Goal: Task Accomplishment & Management: Manage account settings

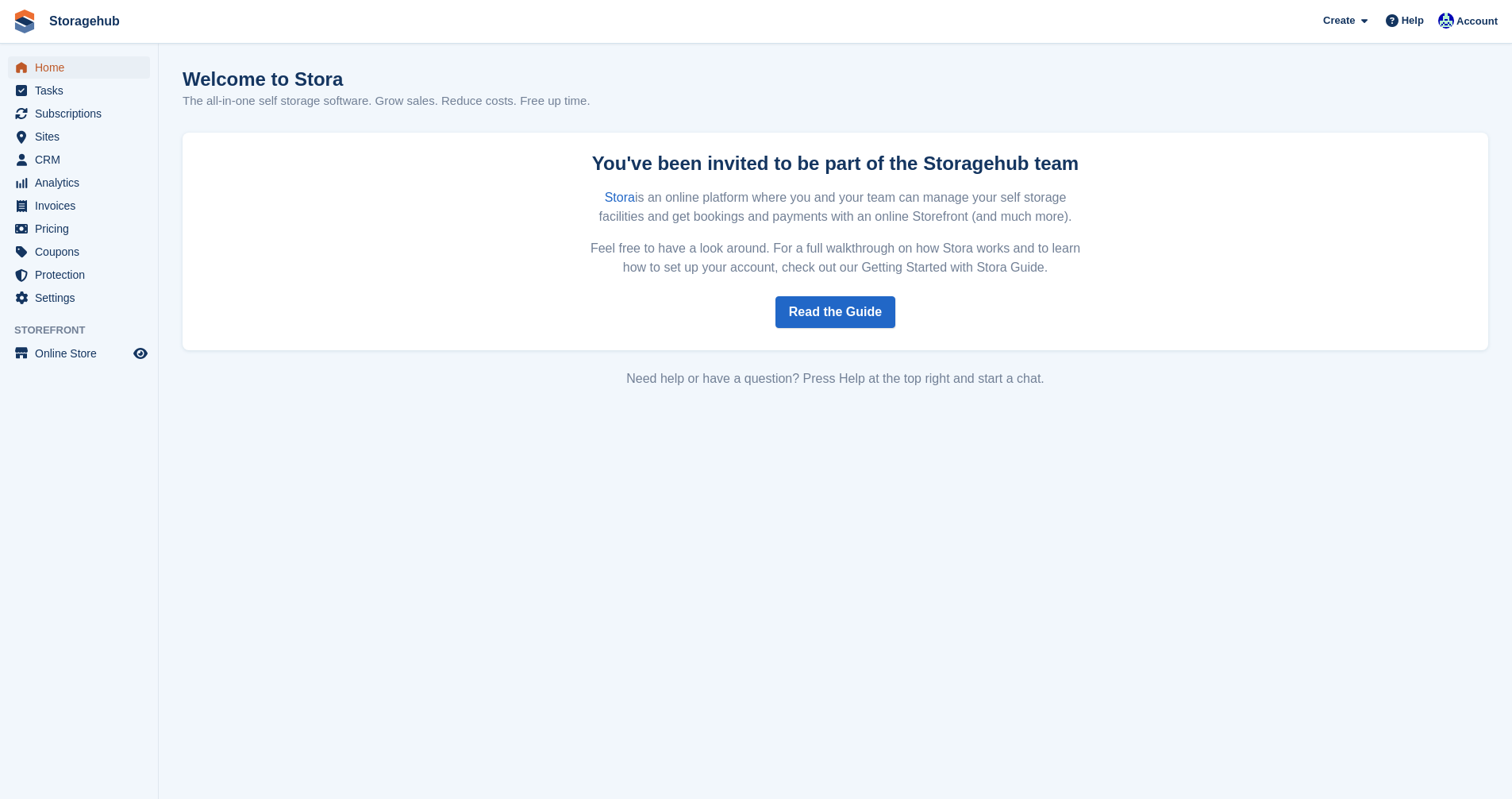
drag, startPoint x: 48, startPoint y: 68, endPoint x: 196, endPoint y: 86, distance: 149.1
click at [47, 68] on span "Home" at bounding box center [82, 67] width 95 height 22
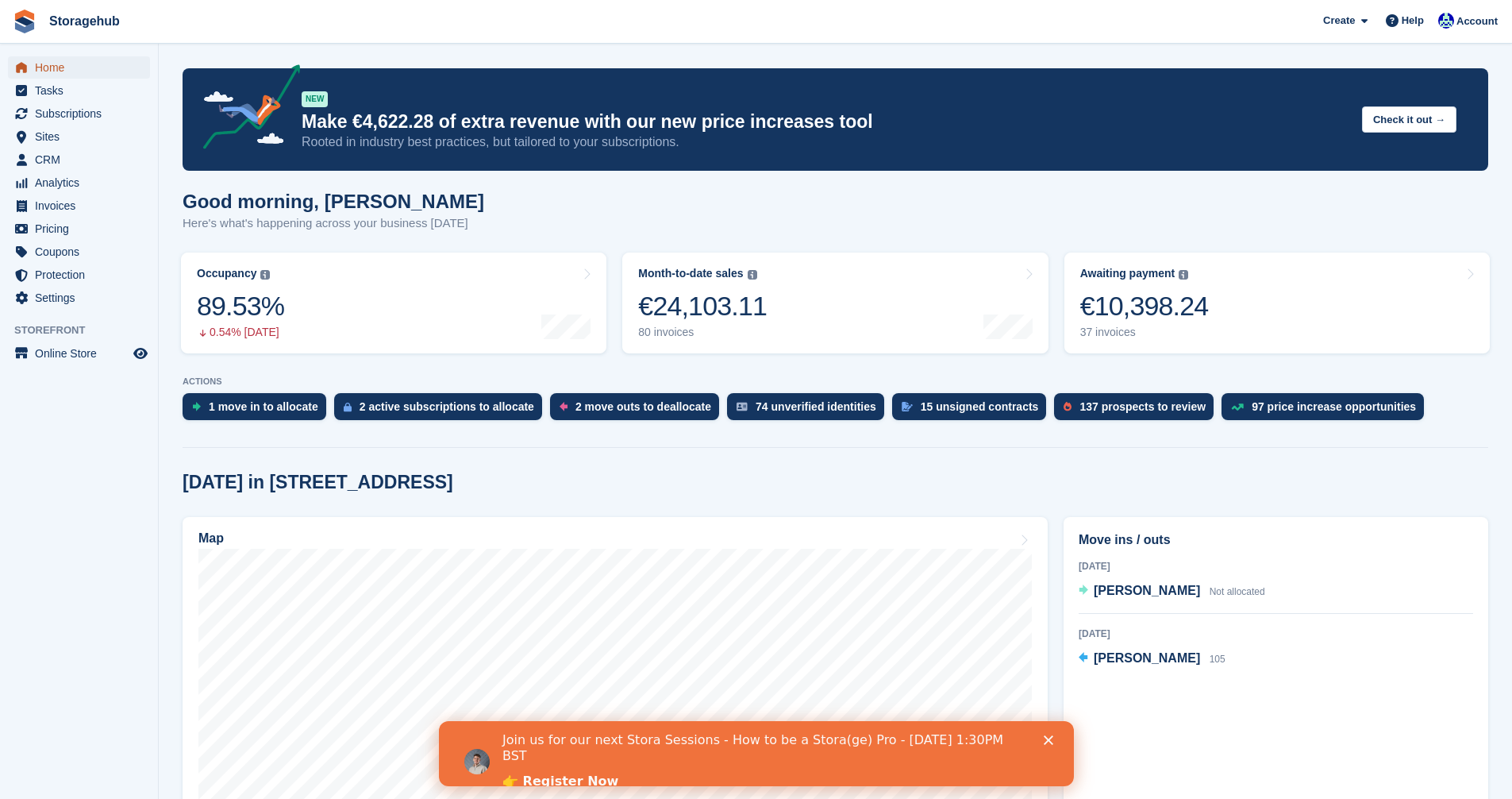
click at [55, 62] on span "Home" at bounding box center [82, 67] width 95 height 22
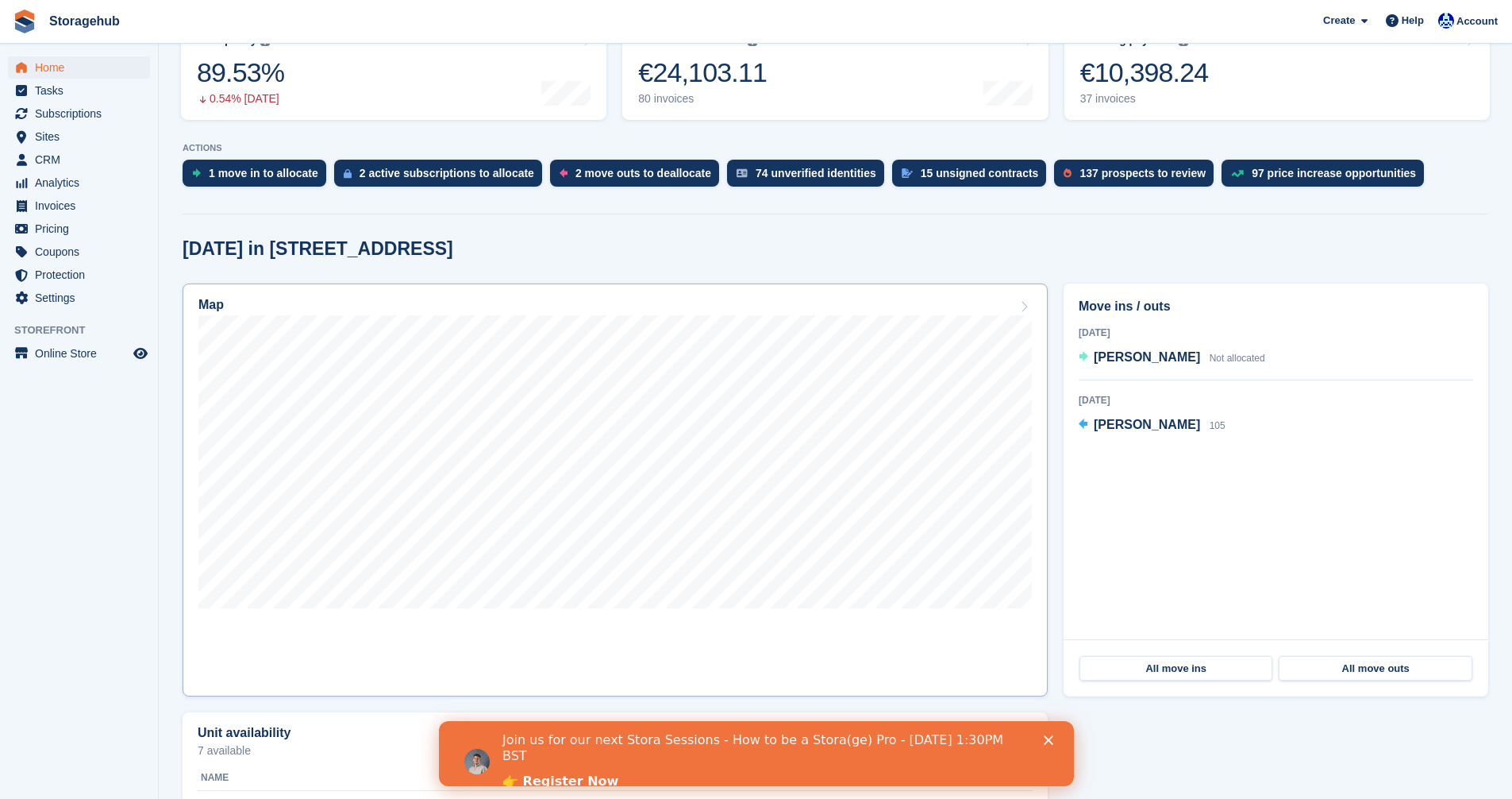
scroll to position [238, 0]
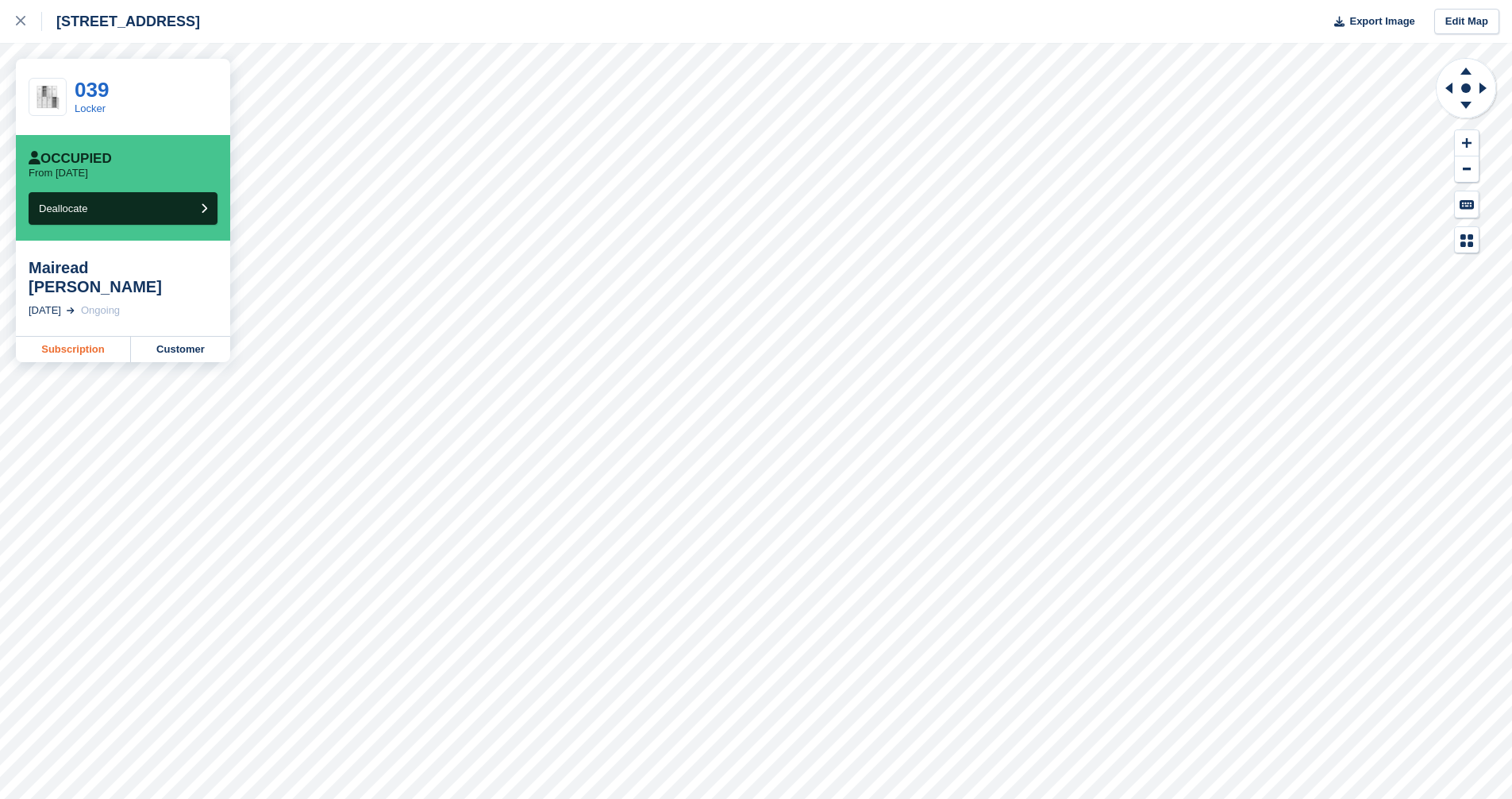
click at [47, 337] on link "Subscription" at bounding box center [73, 349] width 115 height 25
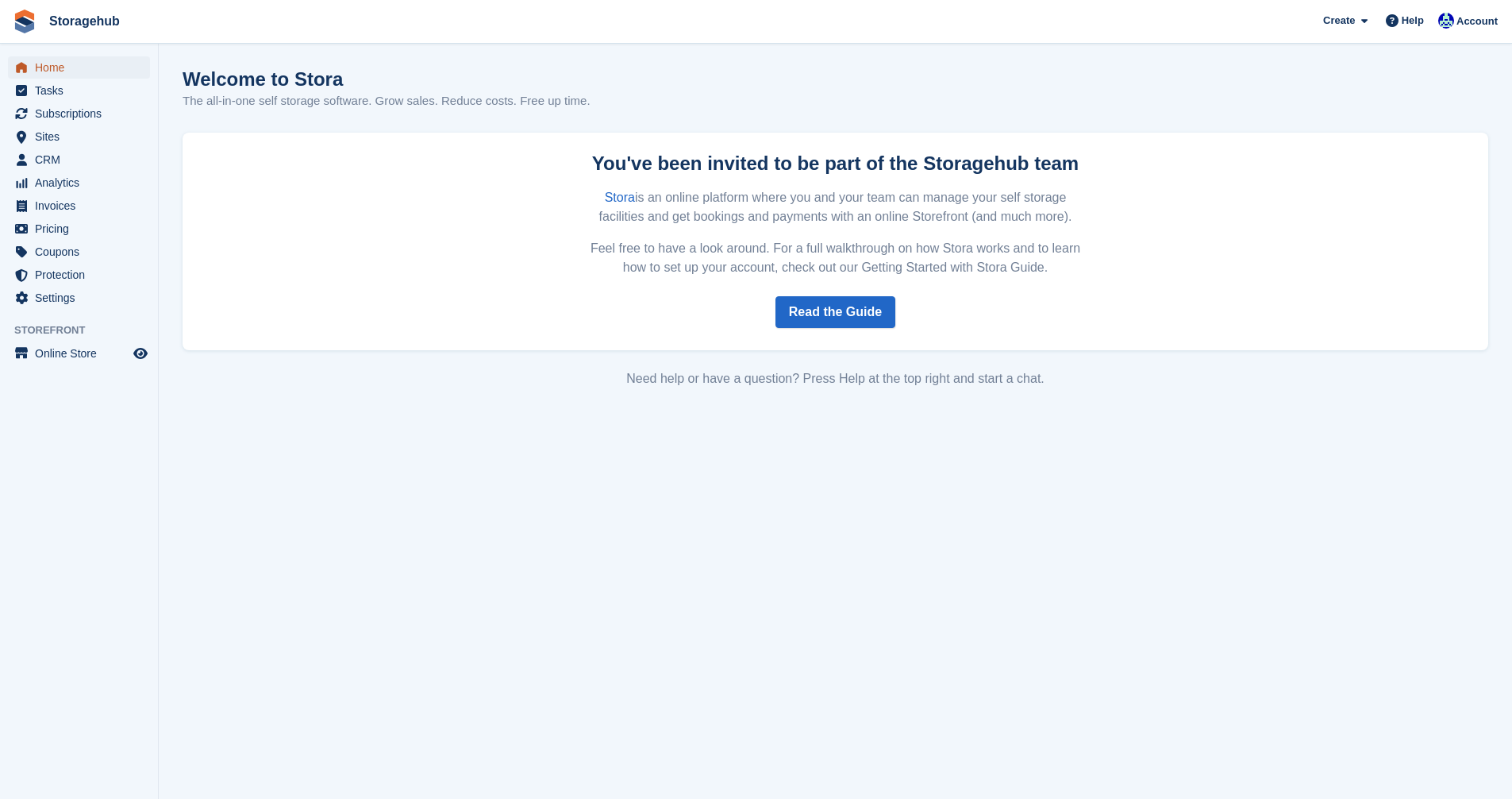
click at [54, 67] on span "Home" at bounding box center [82, 67] width 95 height 22
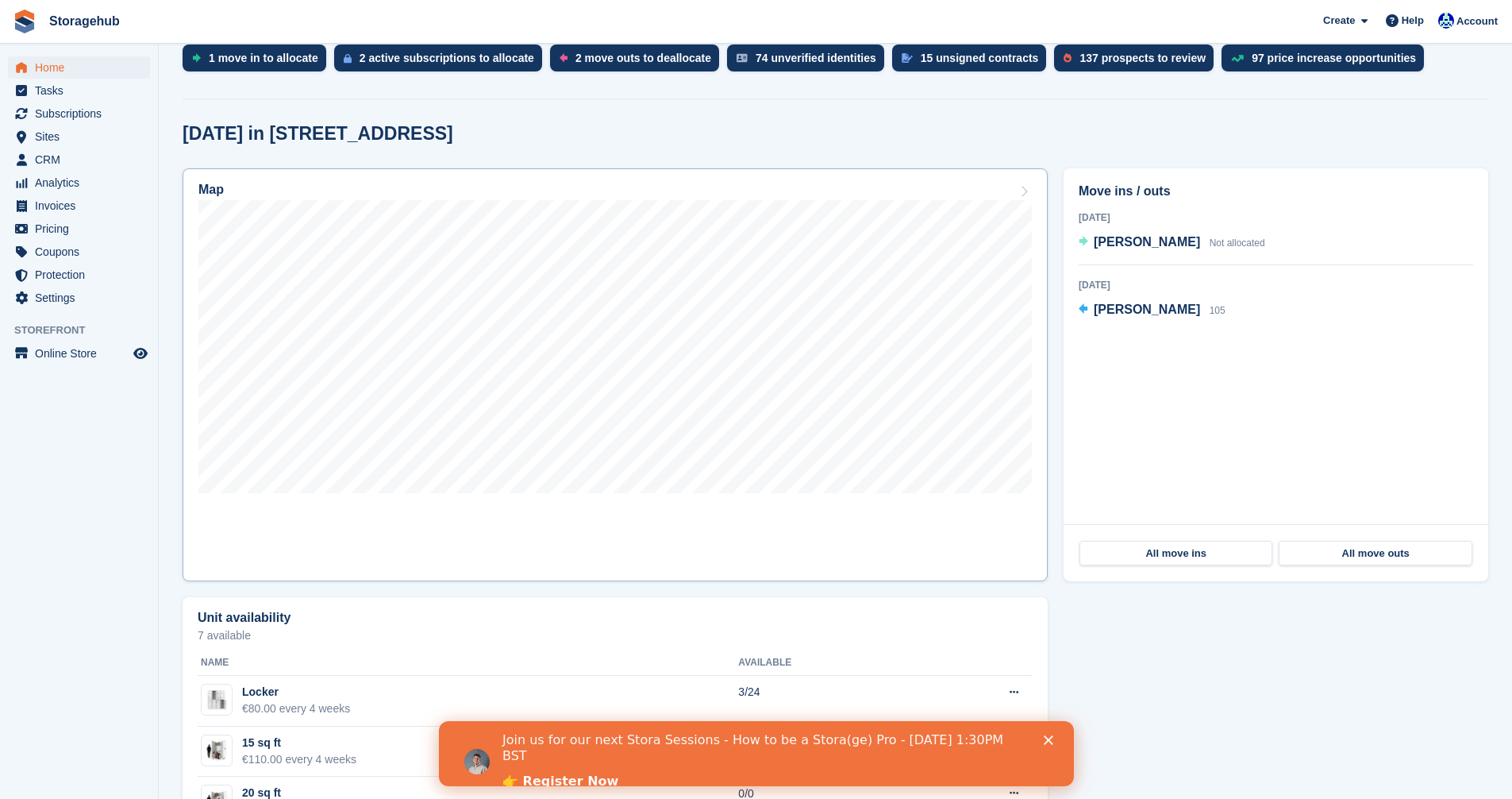
scroll to position [397, 0]
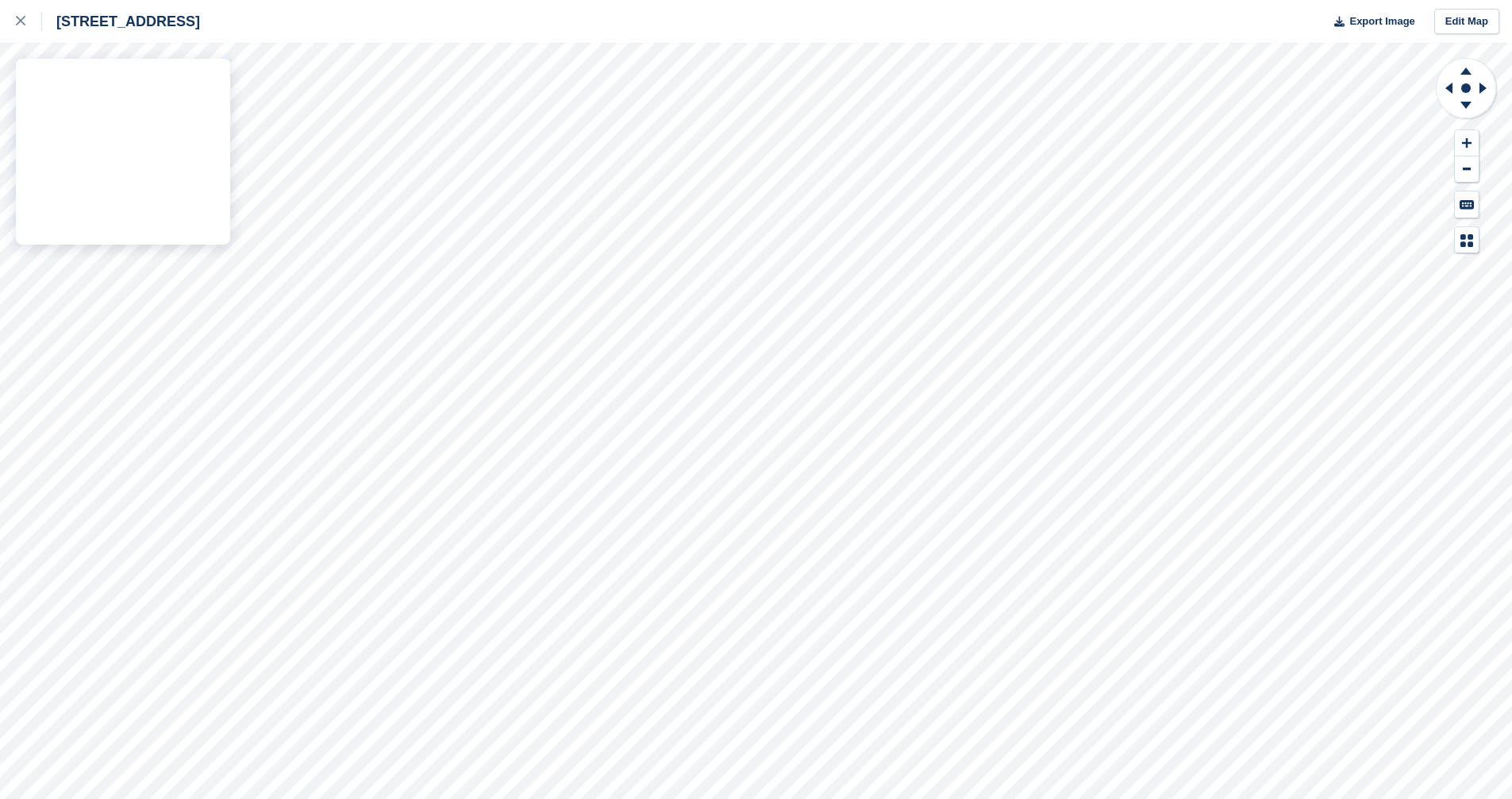
click at [177, 302] on div "[STREET_ADDRESS] Export Image Edit Map" at bounding box center [756, 399] width 1512 height 799
click at [190, 299] on div "[STREET_ADDRESS] Export Image Edit Map" at bounding box center [756, 399] width 1512 height 799
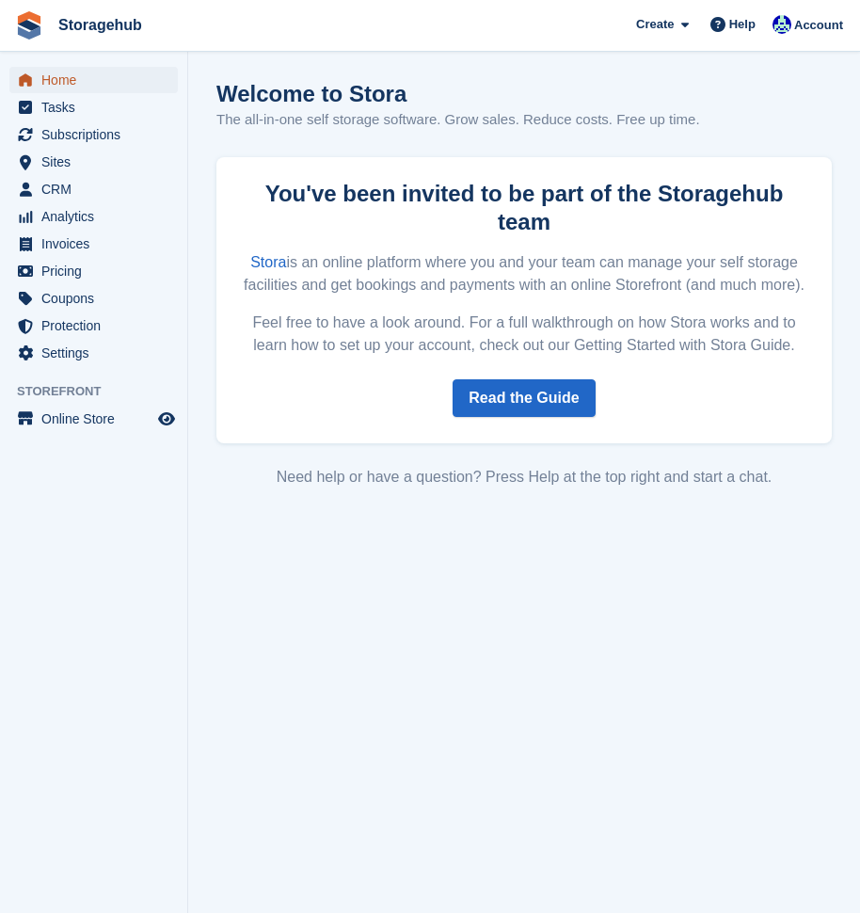
click at [44, 82] on span "Home" at bounding box center [97, 80] width 113 height 26
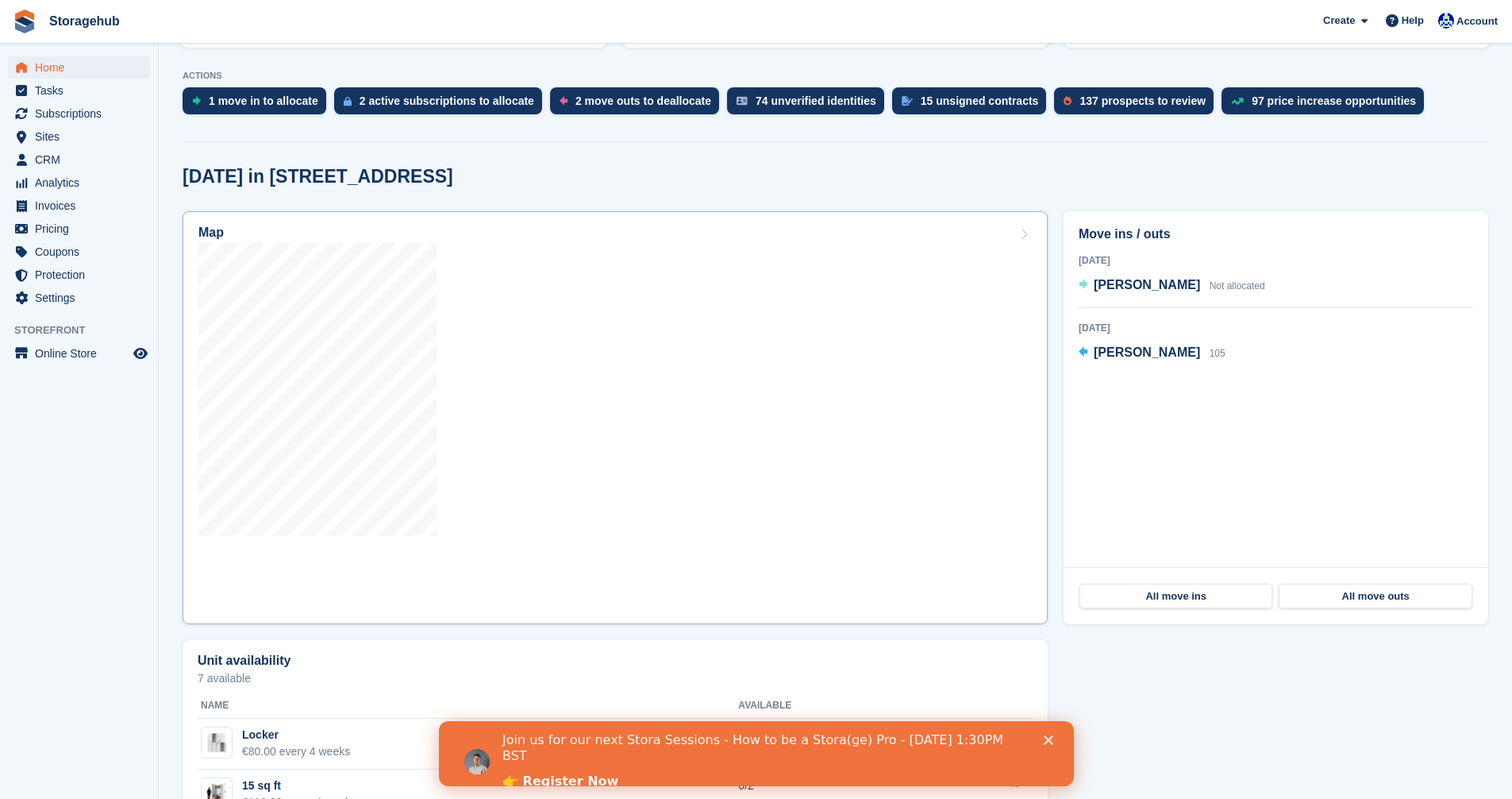
scroll to position [317, 0]
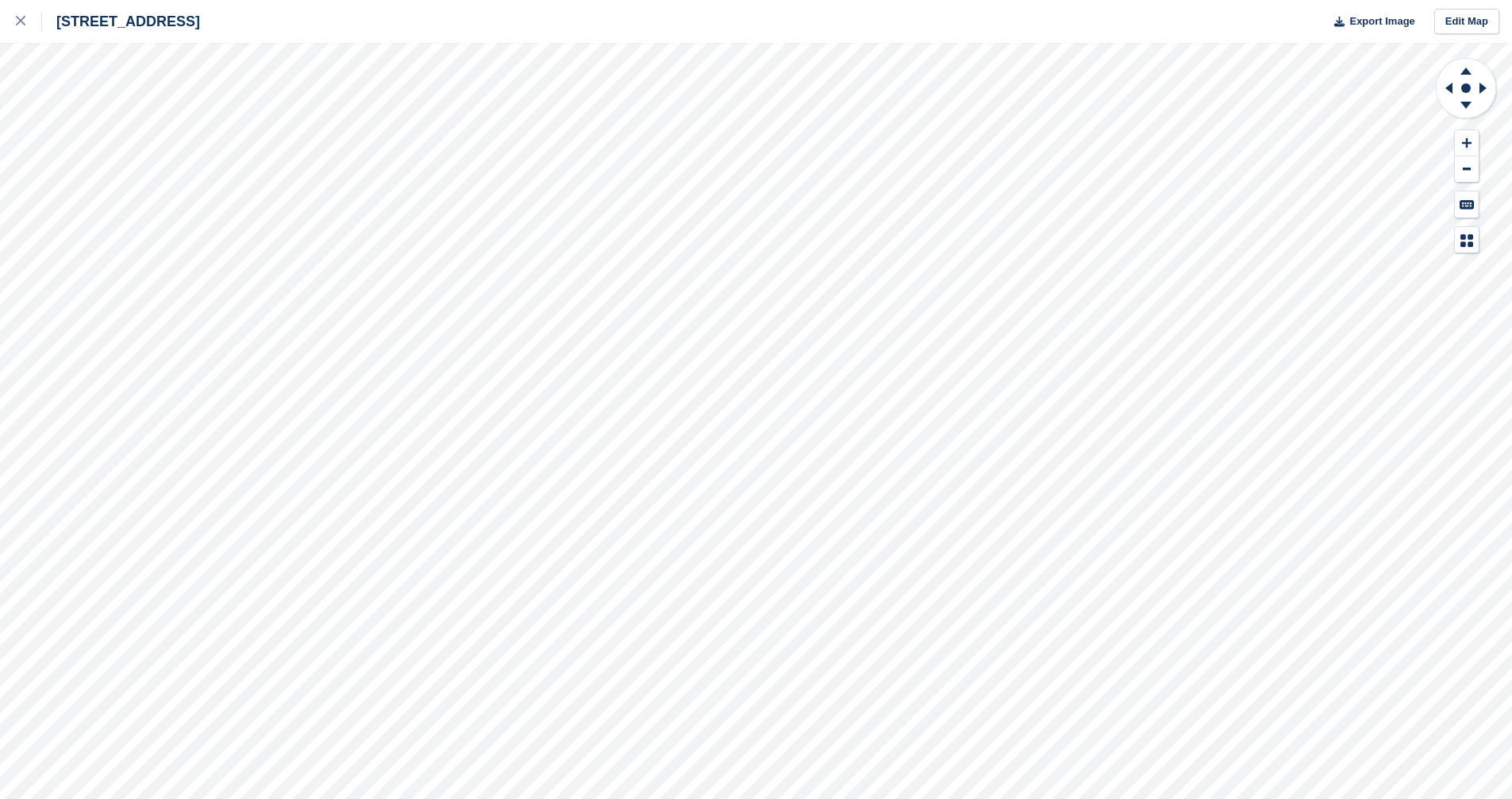
click at [189, 290] on div "[STREET_ADDRESS] Export Image Edit Map" at bounding box center [756, 399] width 1512 height 799
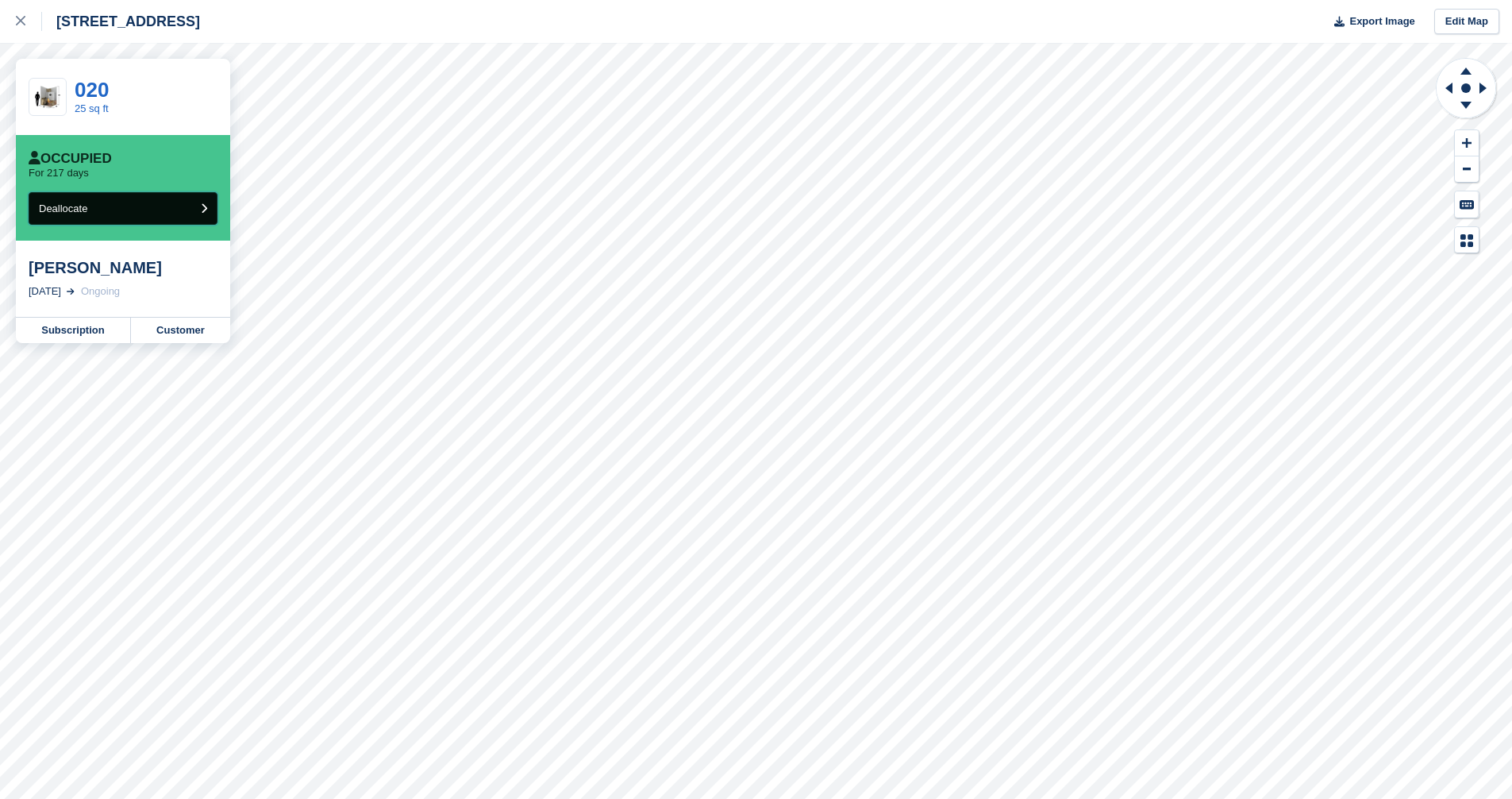
click at [85, 202] on button "Deallocate" at bounding box center [123, 208] width 189 height 33
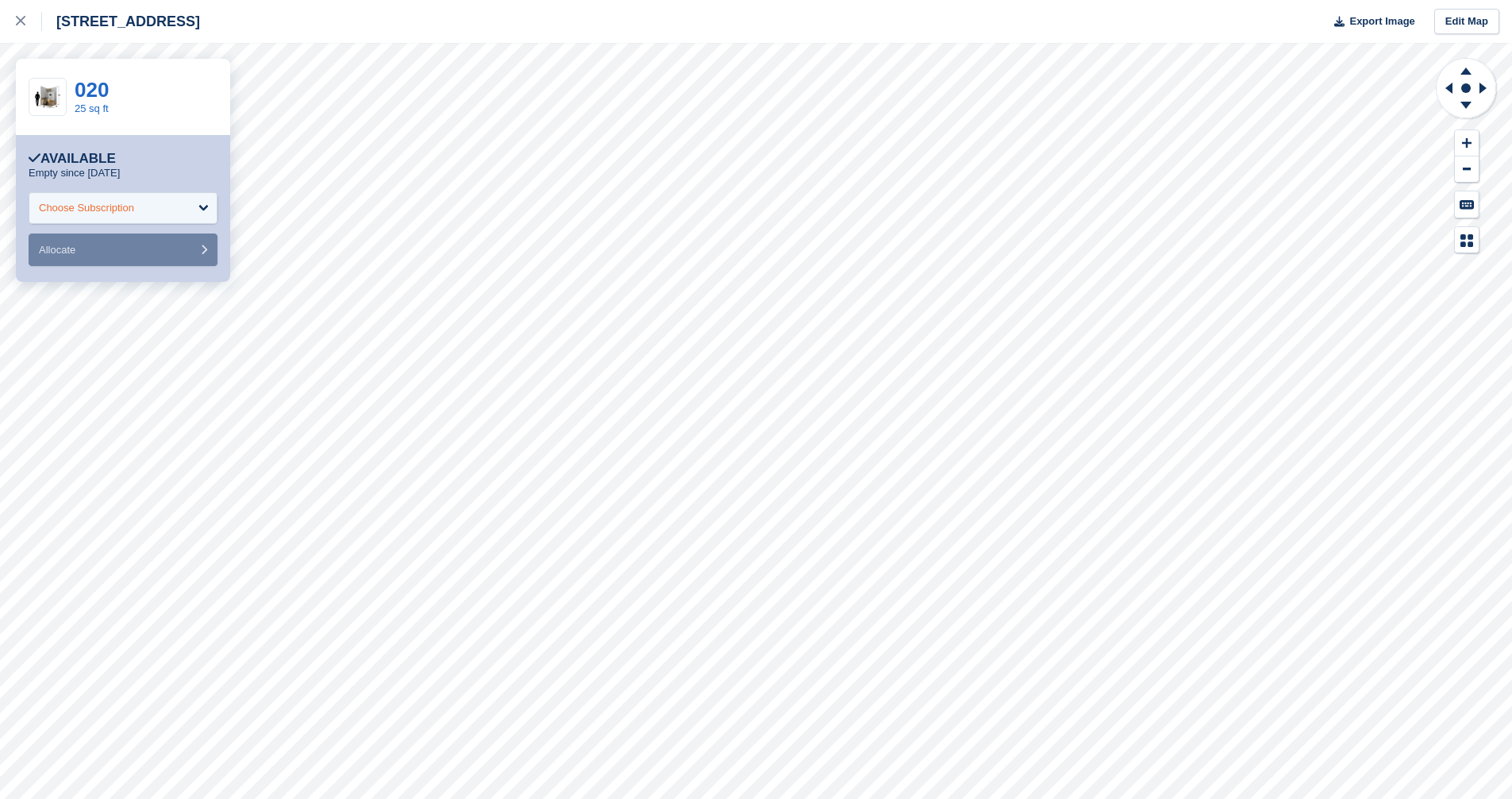
click at [122, 192] on div "Choose Subscription" at bounding box center [123, 208] width 189 height 32
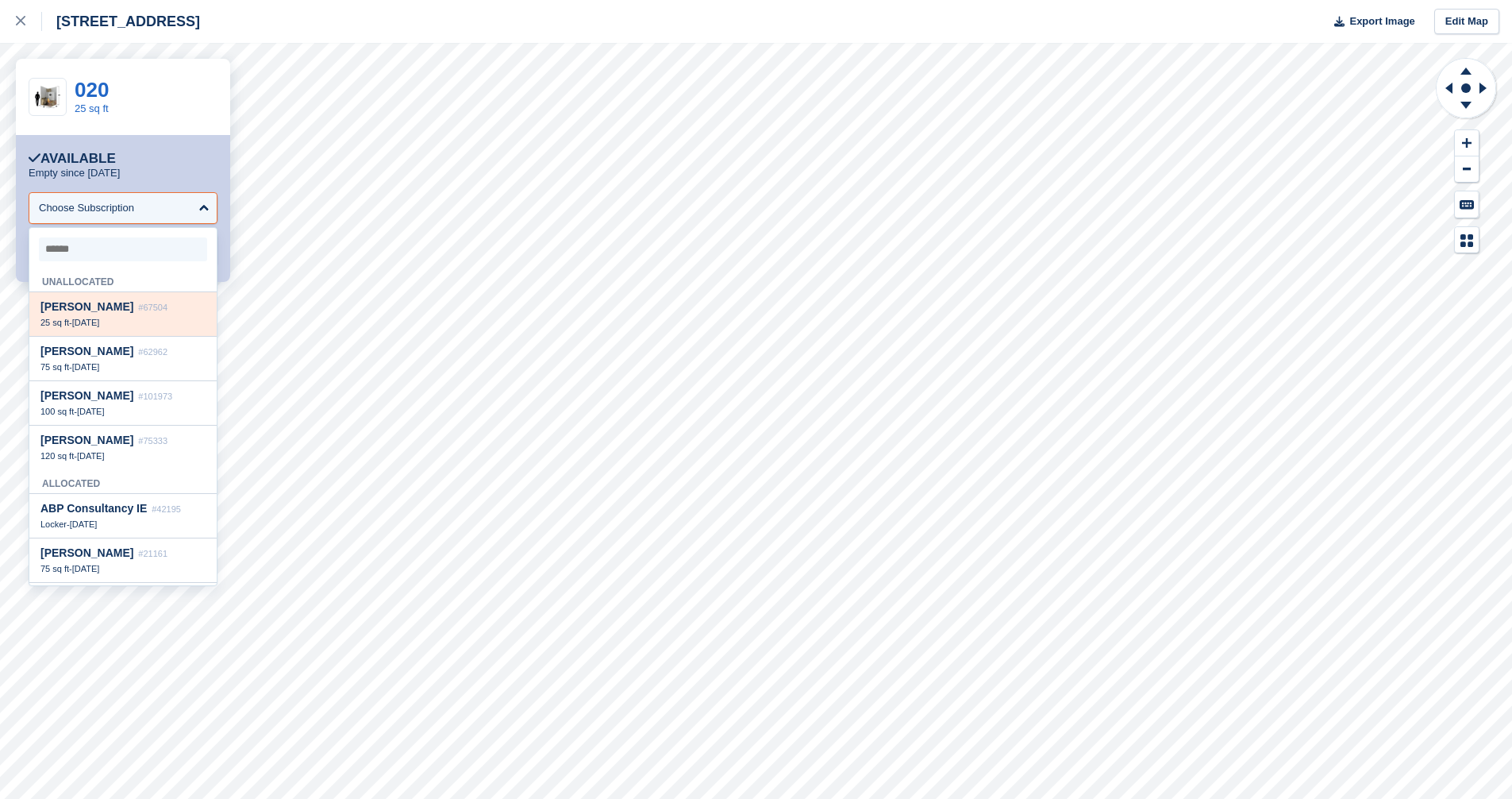
click at [138, 312] on span "#67504" at bounding box center [153, 307] width 30 height 9
select select "*****"
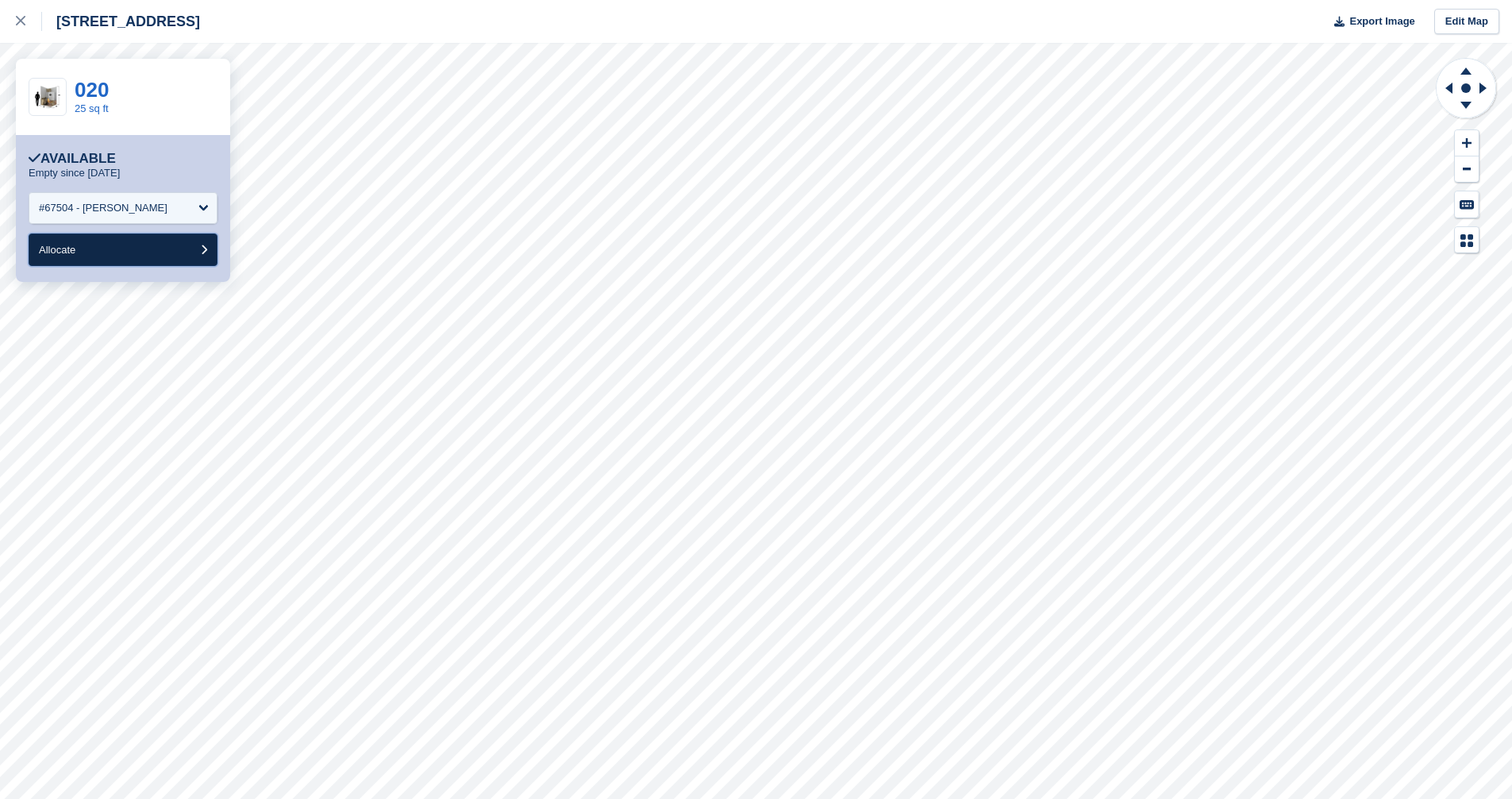
click at [132, 246] on button "Allocate" at bounding box center [123, 250] width 189 height 33
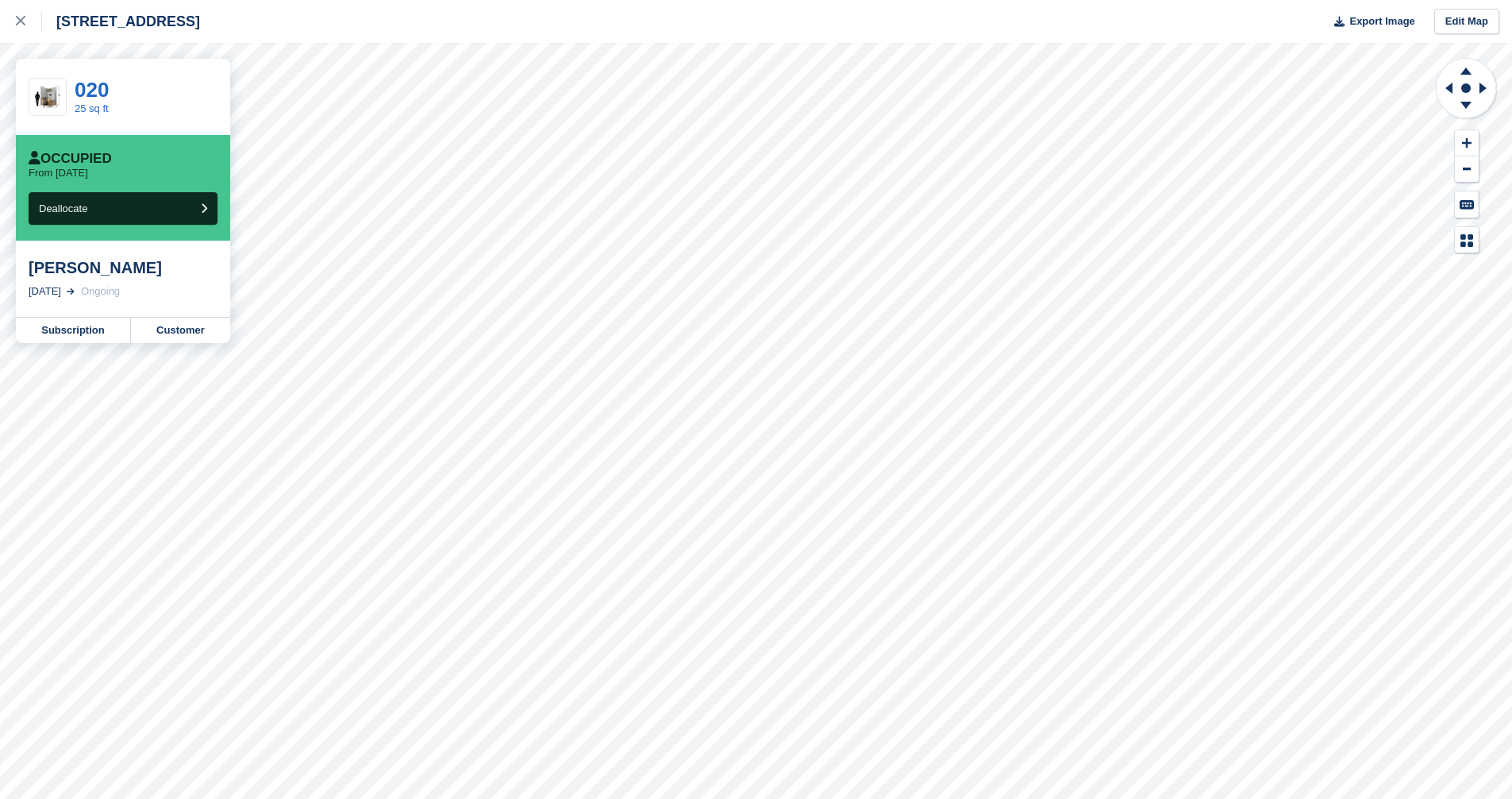
click at [506, 12] on div "[STREET_ADDRESS] Export Image Edit Map" at bounding box center [756, 21] width 1512 height 43
